Goal: Communication & Community: Answer question/provide support

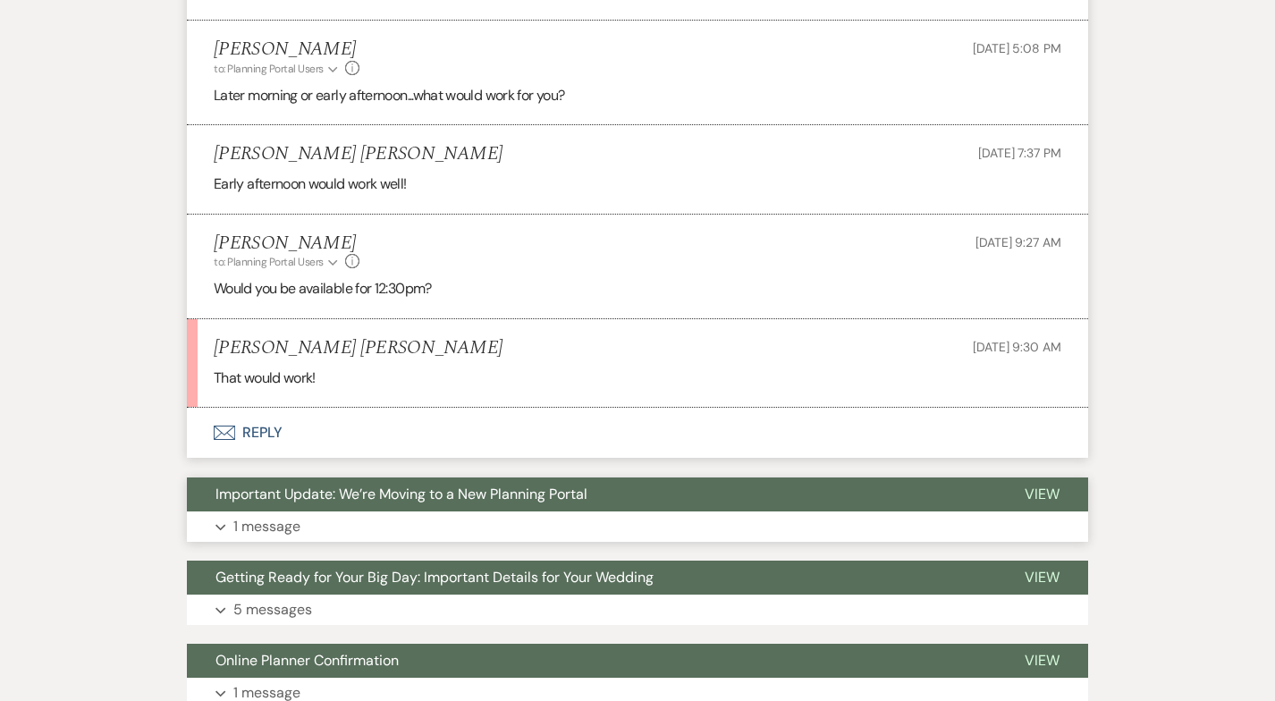
scroll to position [1665, 0]
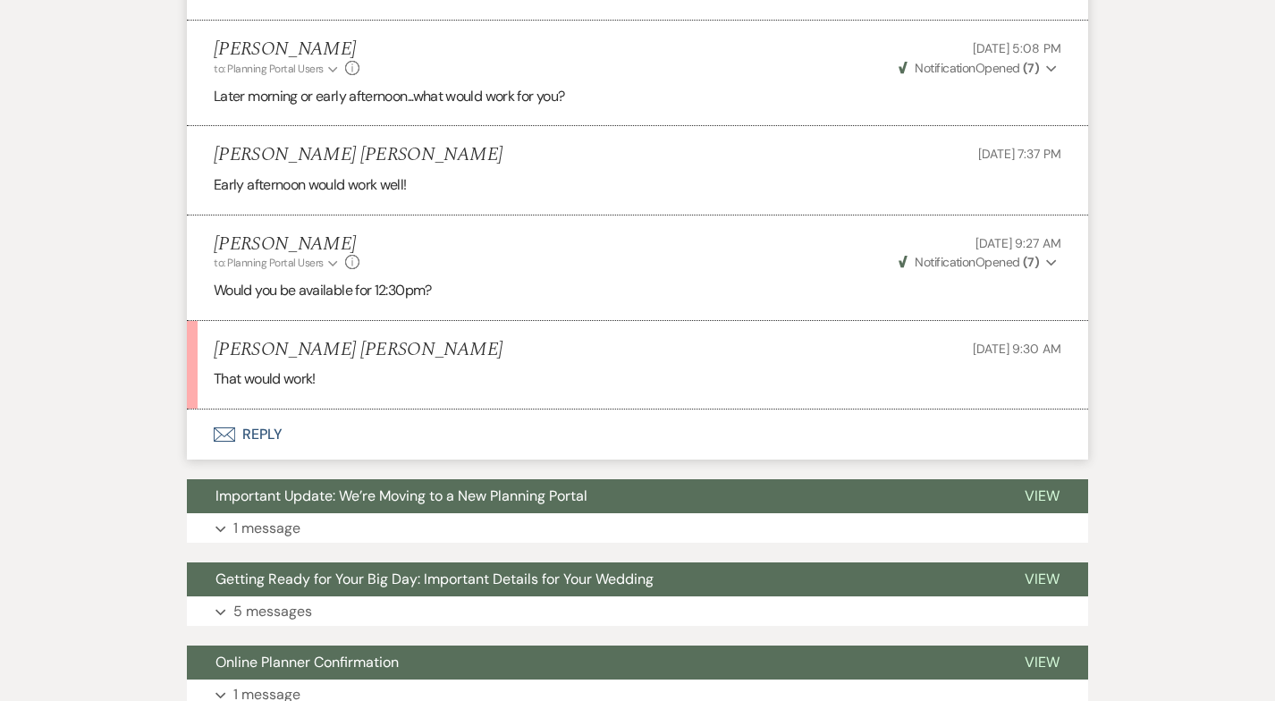
click at [265, 430] on button "Envelope Reply" at bounding box center [637, 434] width 901 height 50
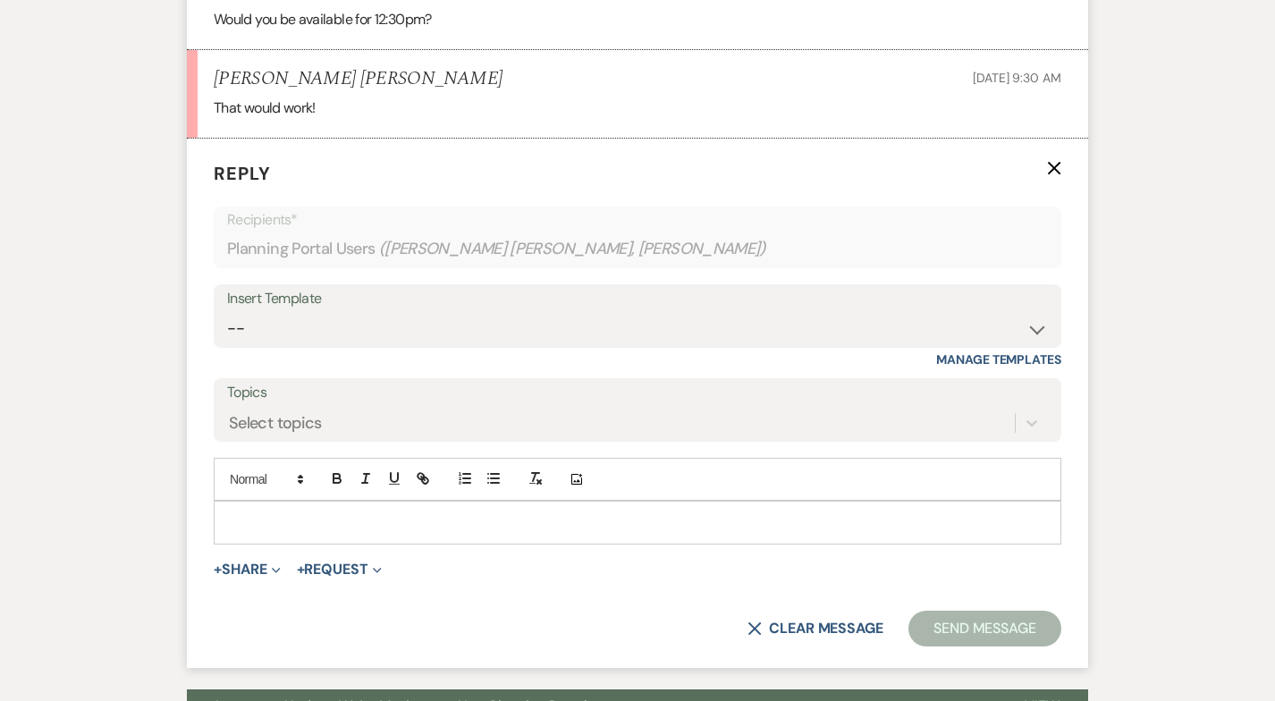
scroll to position [2001, 0]
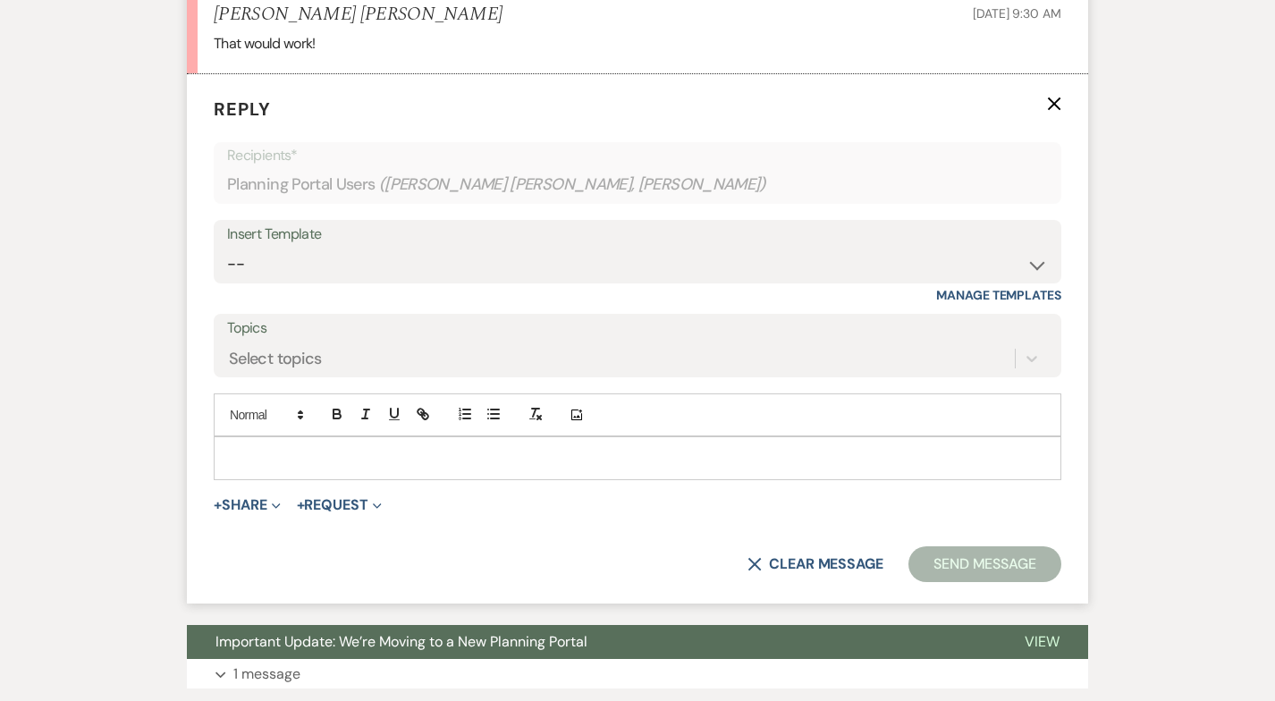
click at [252, 451] on p at bounding box center [637, 458] width 819 height 20
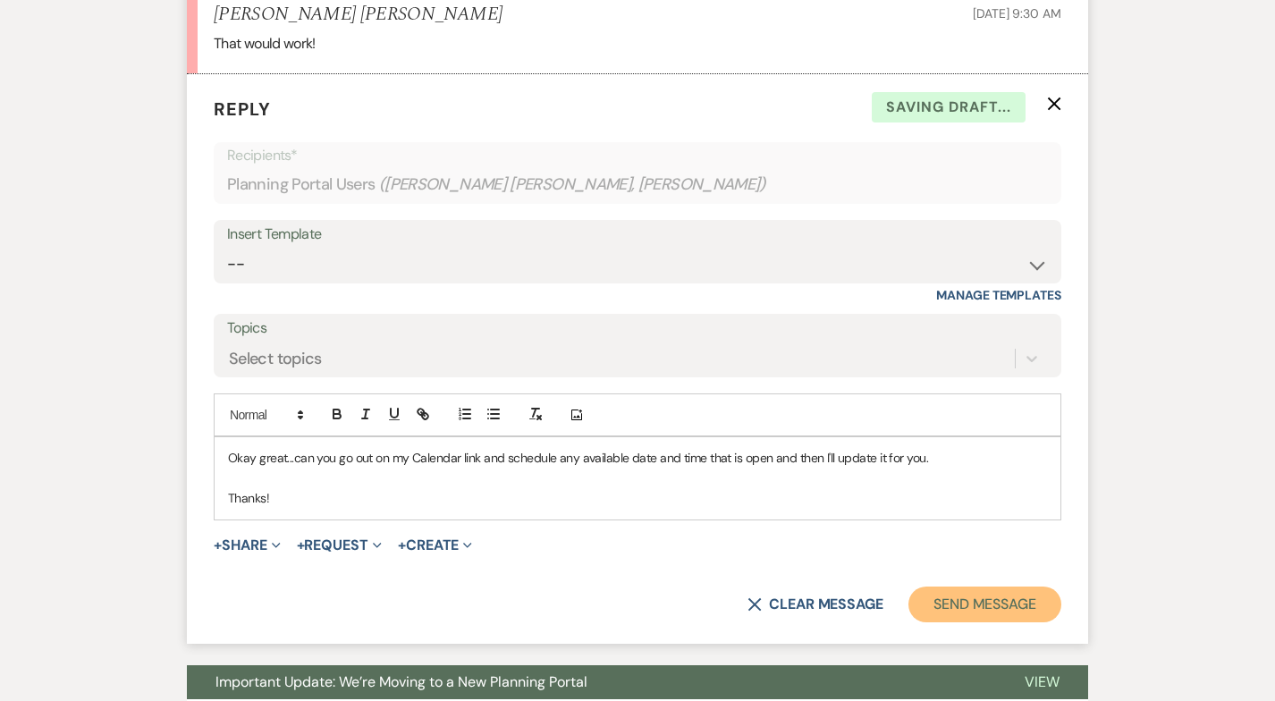
click at [978, 605] on button "Send Message" at bounding box center [984, 604] width 153 height 36
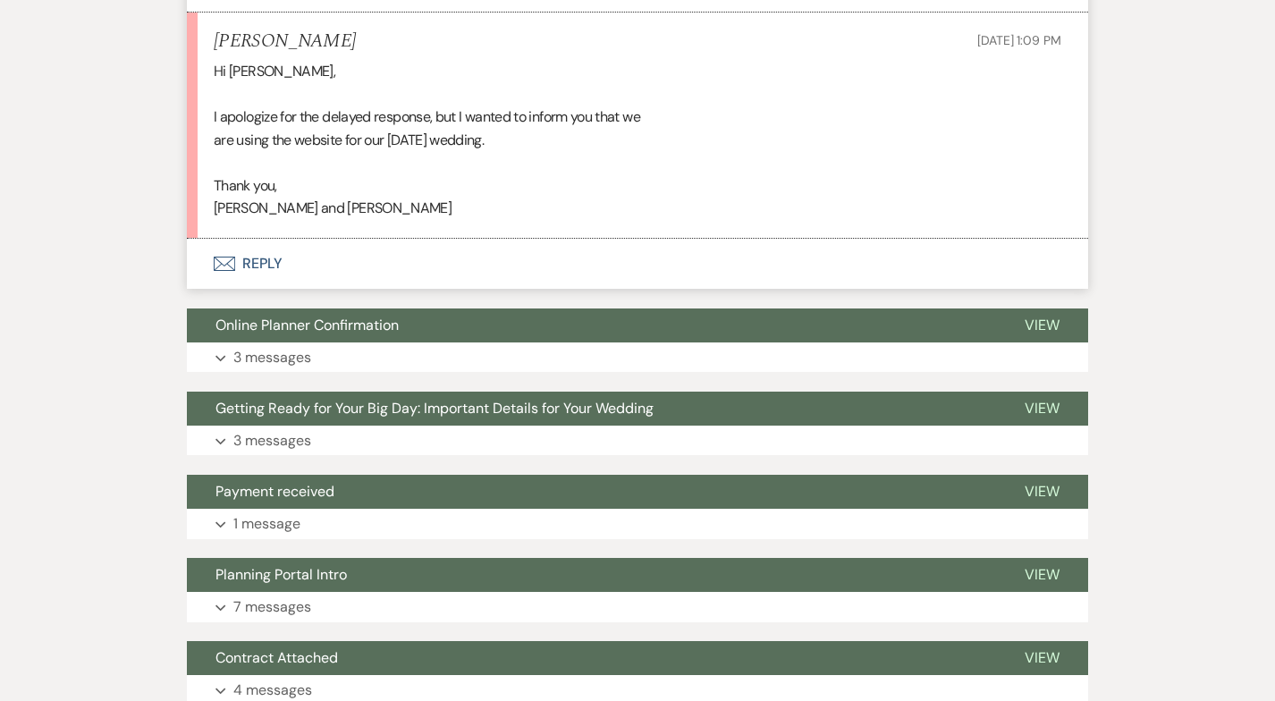
scroll to position [1100, 0]
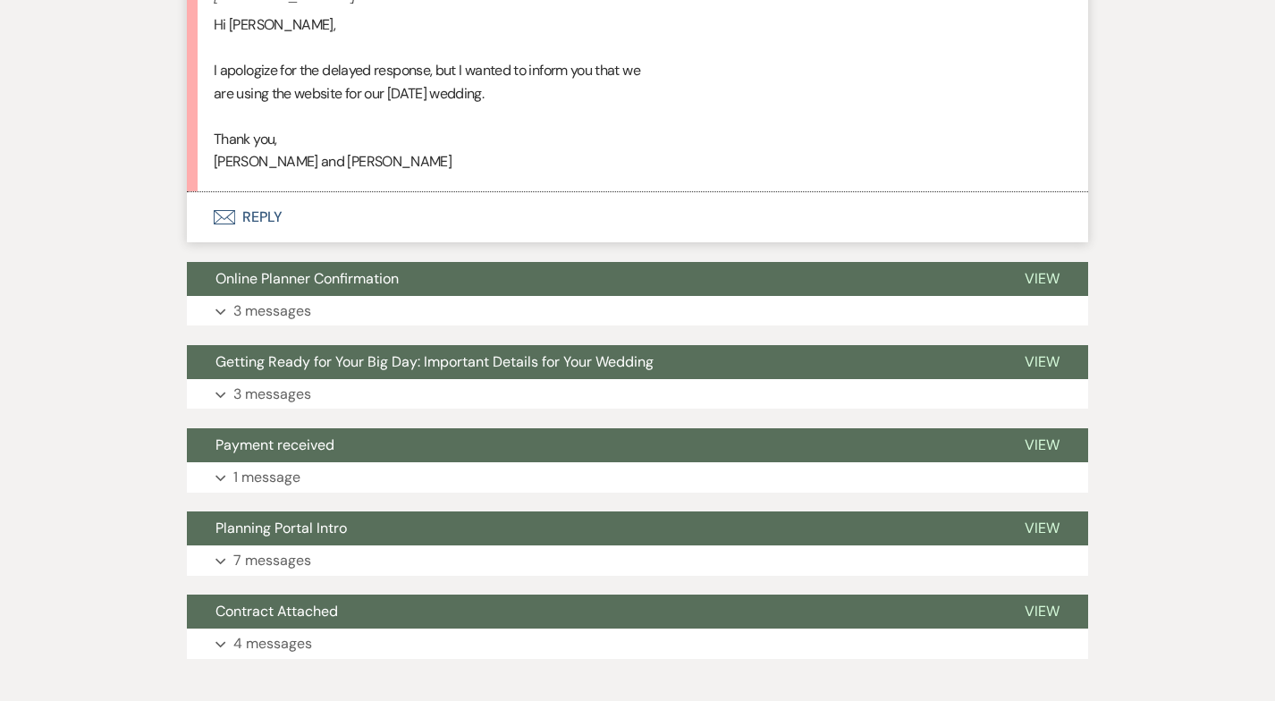
click at [263, 194] on button "Envelope Reply" at bounding box center [637, 217] width 901 height 50
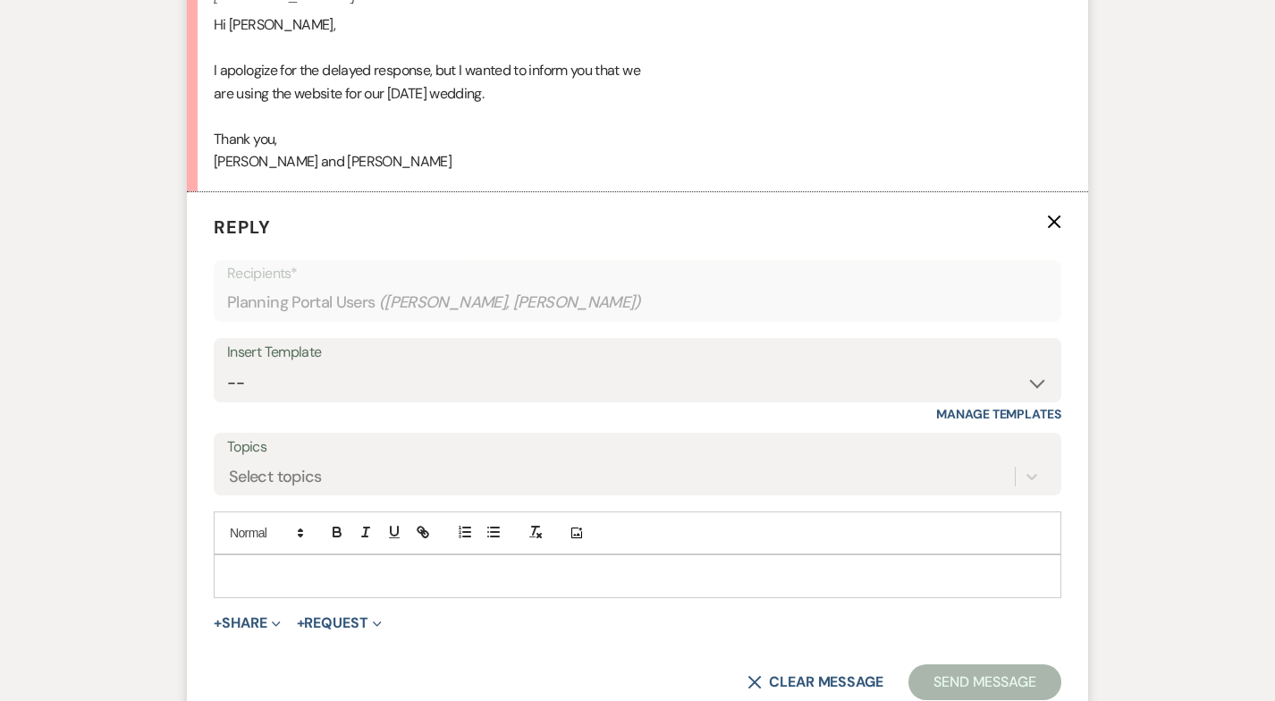
click at [252, 566] on p at bounding box center [637, 576] width 819 height 20
